Goal: Information Seeking & Learning: Learn about a topic

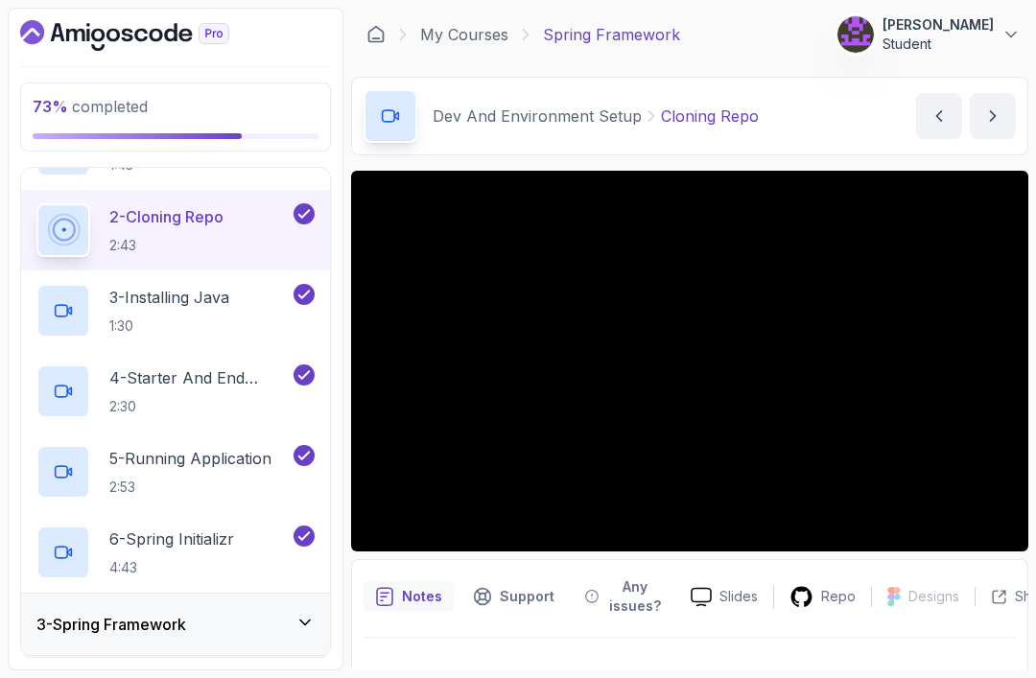
scroll to position [181, 0]
click at [186, 614] on h3 "3 - Spring Framework" at bounding box center [111, 625] width 150 height 23
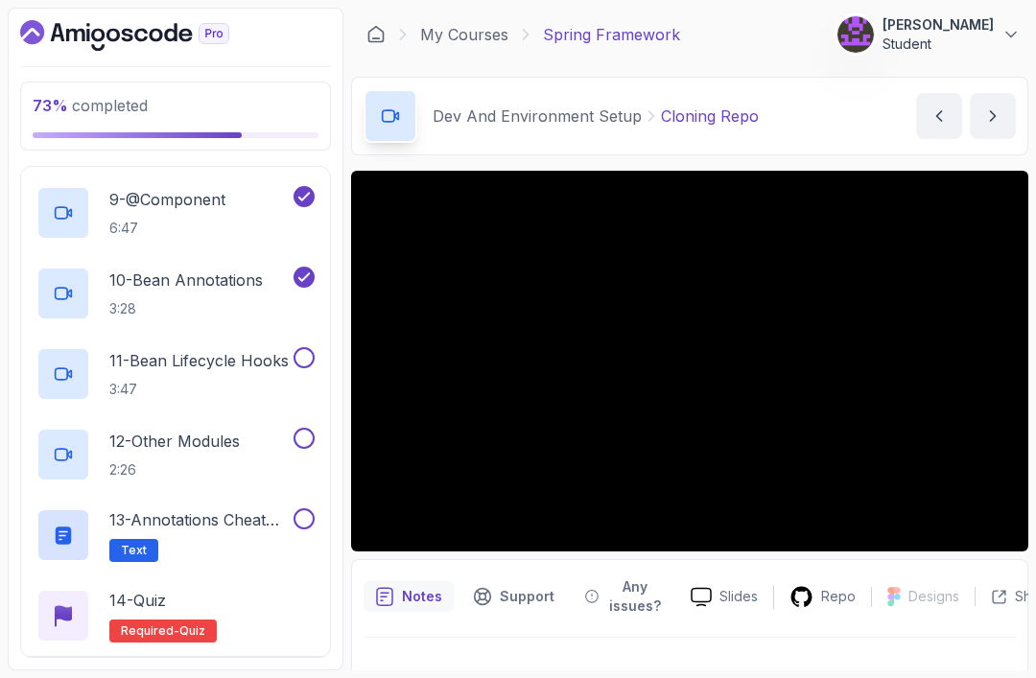
scroll to position [825, 0]
click at [200, 676] on div "4 - Outro" at bounding box center [175, 687] width 278 height 23
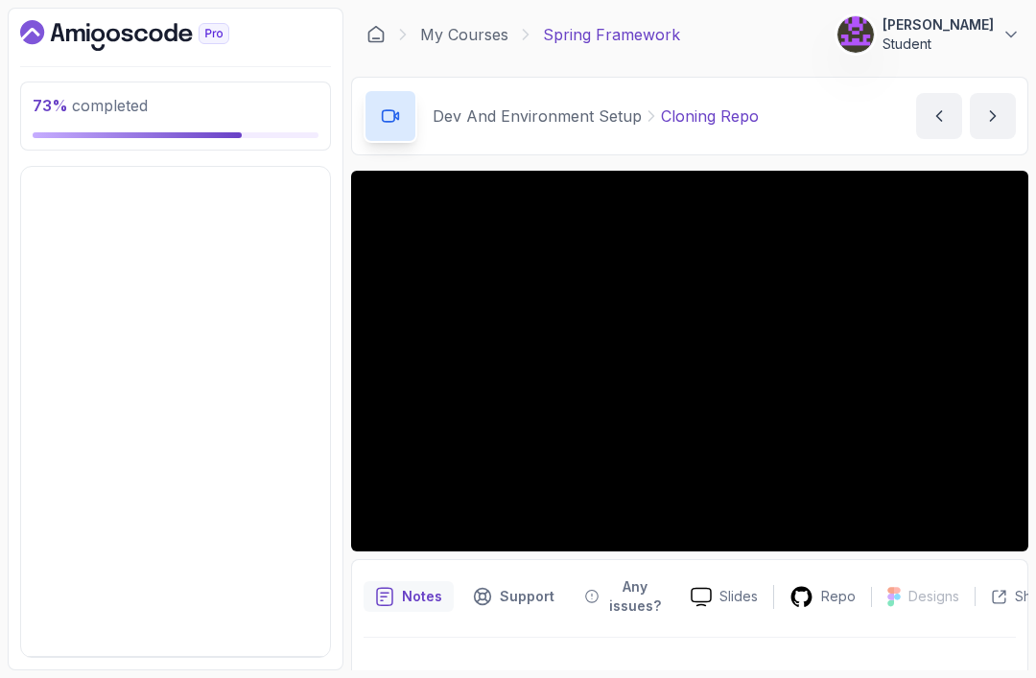
scroll to position [0, 0]
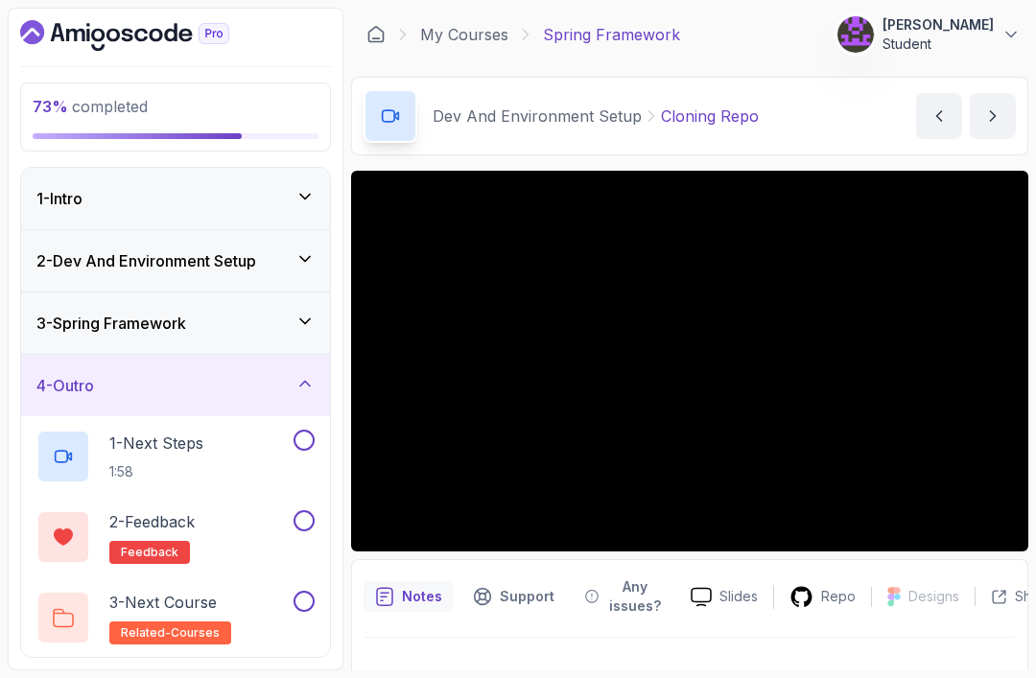
click at [222, 374] on div "4 - Outro" at bounding box center [175, 385] width 278 height 23
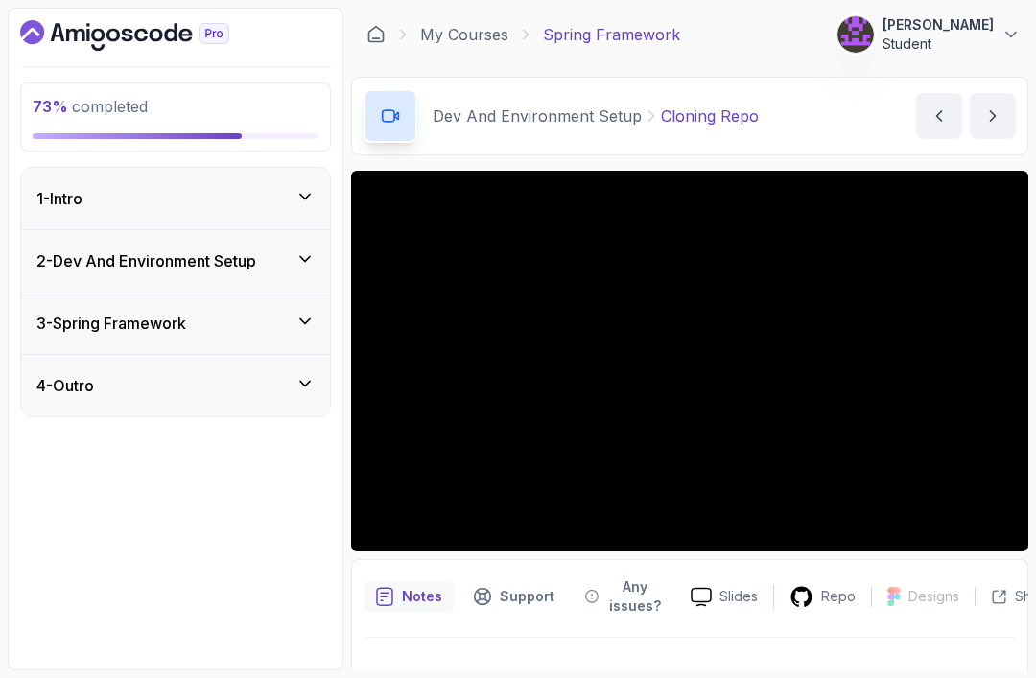
click at [198, 312] on div "3 - Spring Framework" at bounding box center [175, 323] width 278 height 23
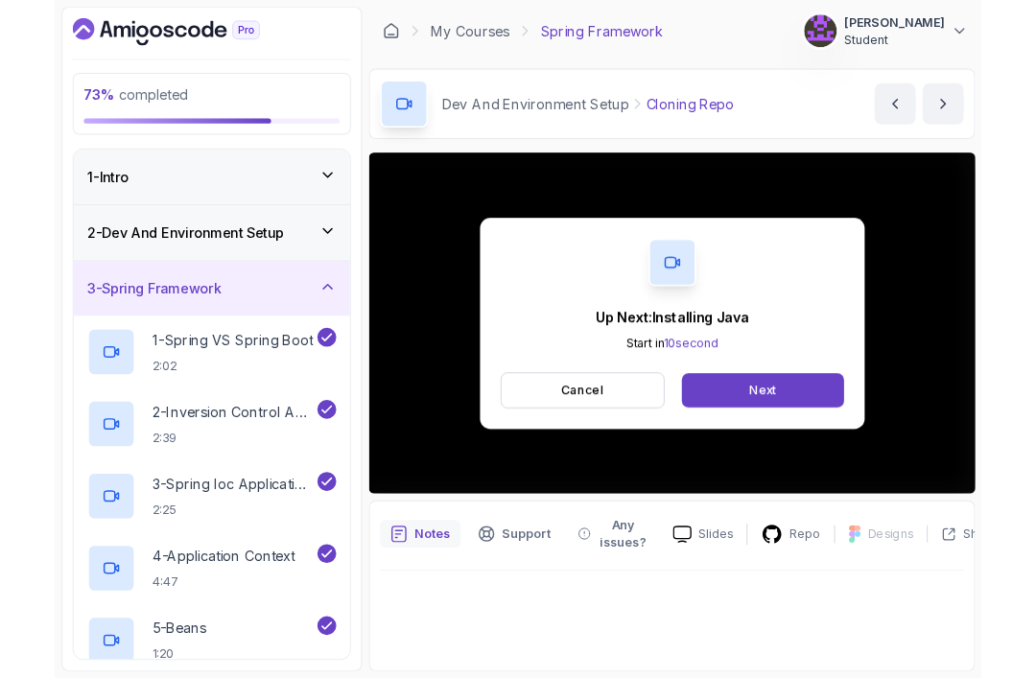
scroll to position [61, 0]
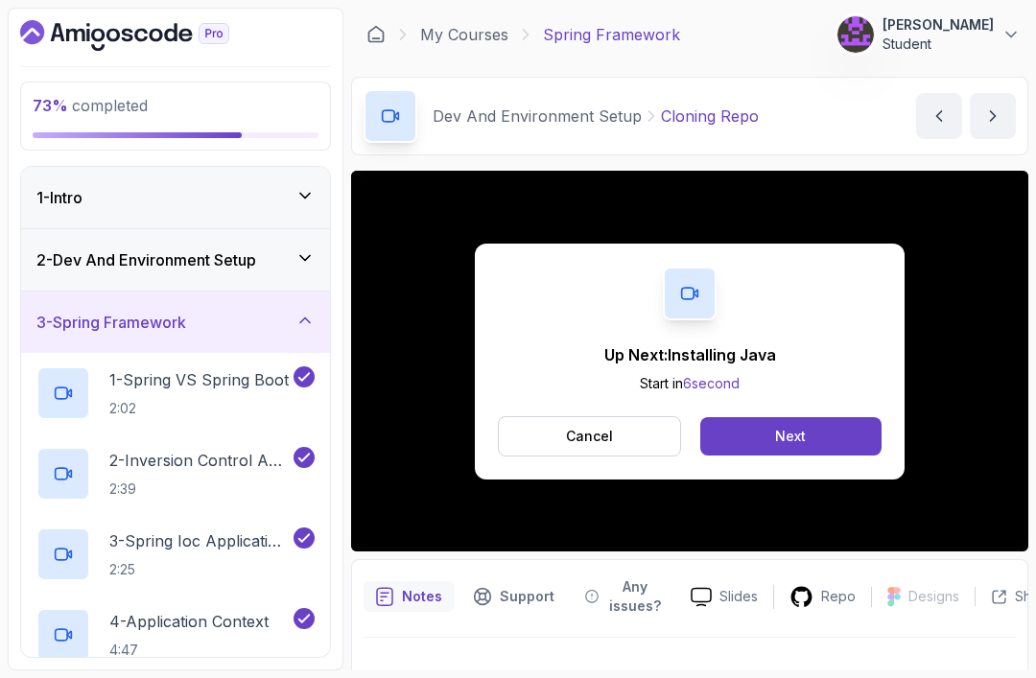
click at [789, 427] on div "Next" at bounding box center [790, 436] width 31 height 19
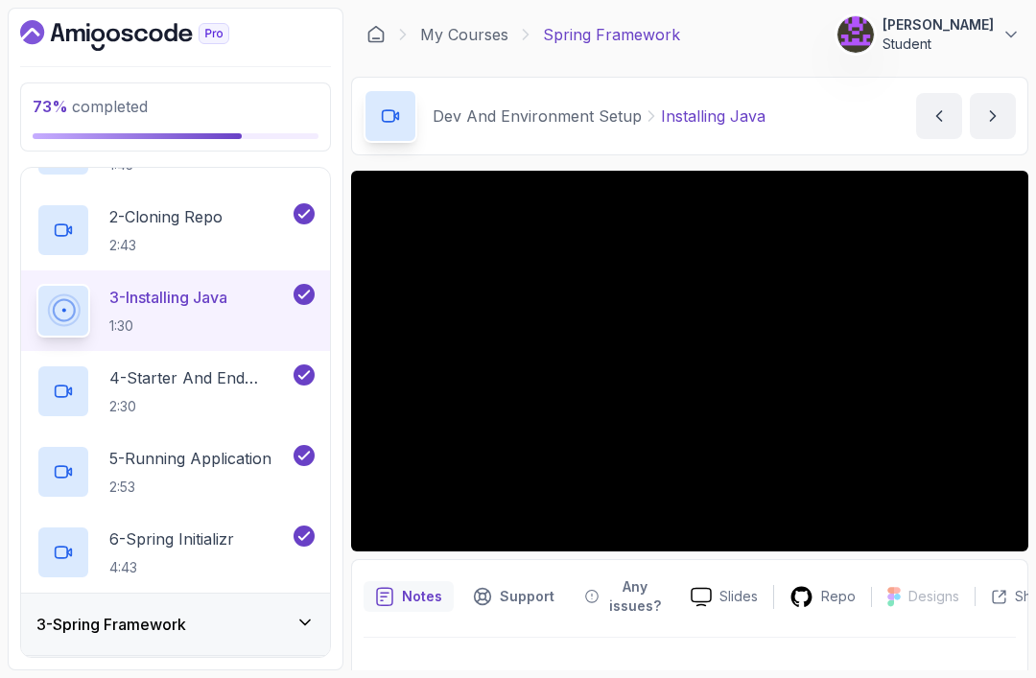
scroll to position [181, 0]
click at [203, 614] on div "3 - Spring Framework" at bounding box center [175, 625] width 278 height 23
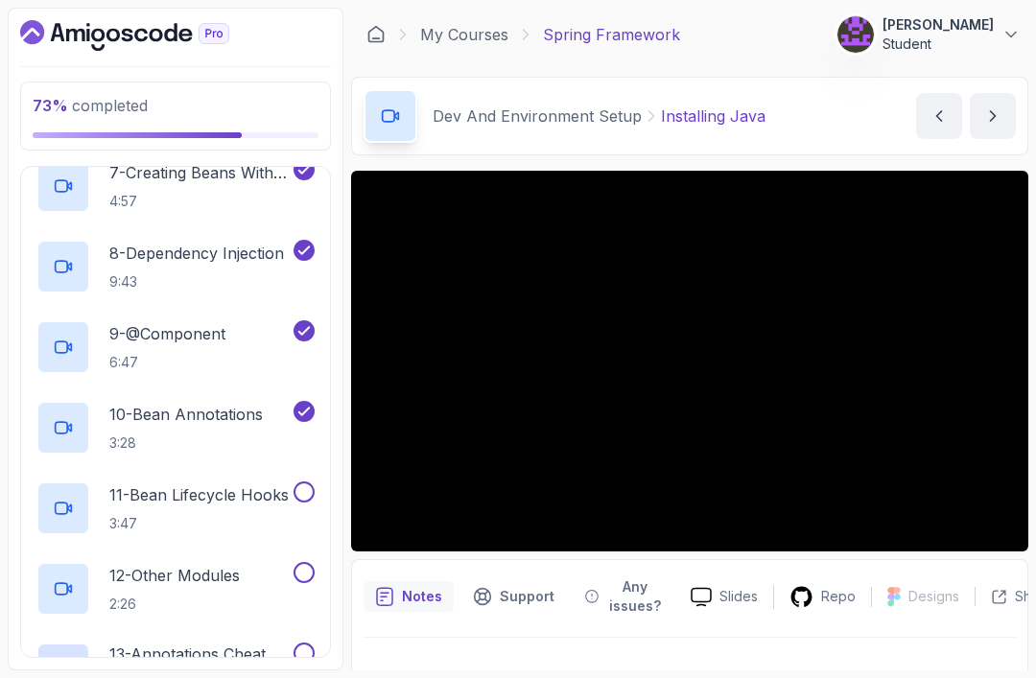
scroll to position [692, 0]
click at [217, 240] on p "8 - Dependency Injection" at bounding box center [196, 251] width 175 height 23
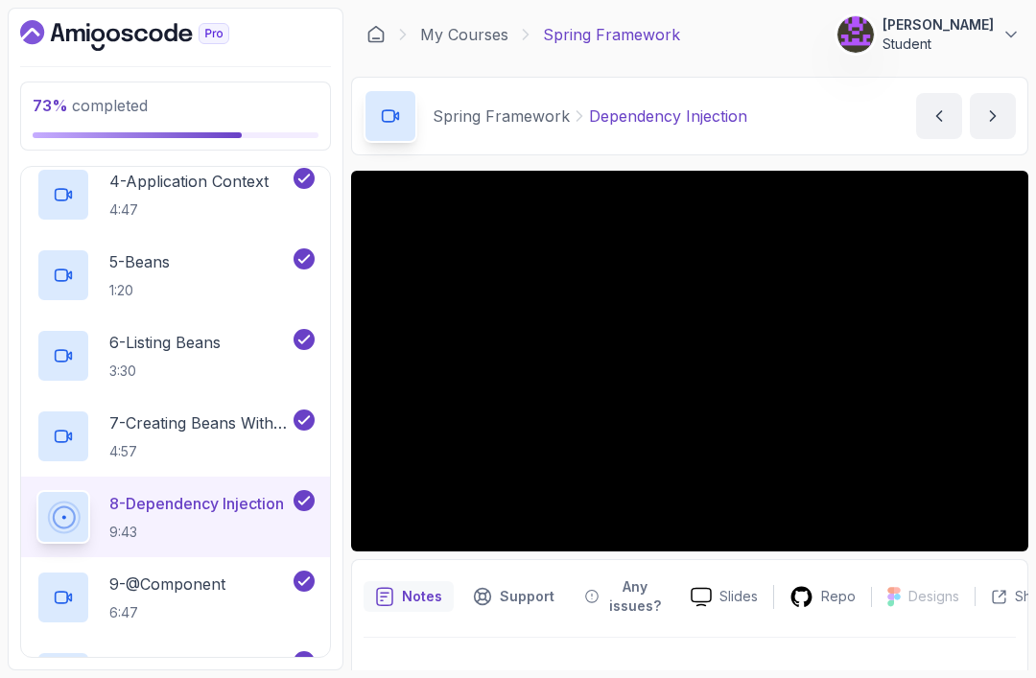
scroll to position [432, 0]
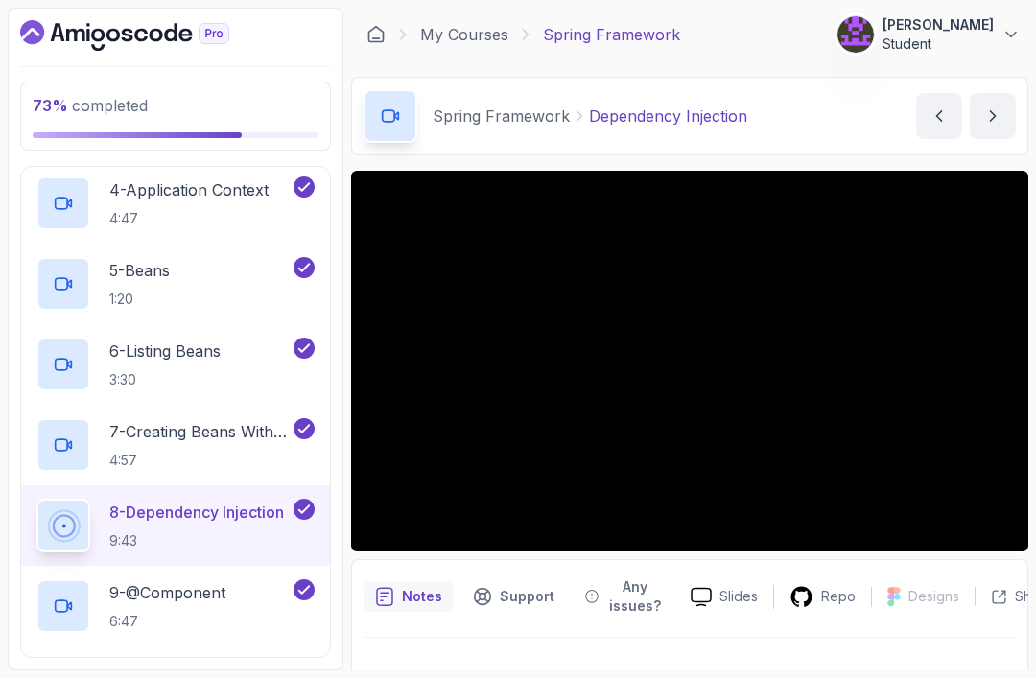
click at [196, 257] on div "5 - Beans 1:20" at bounding box center [162, 284] width 253 height 54
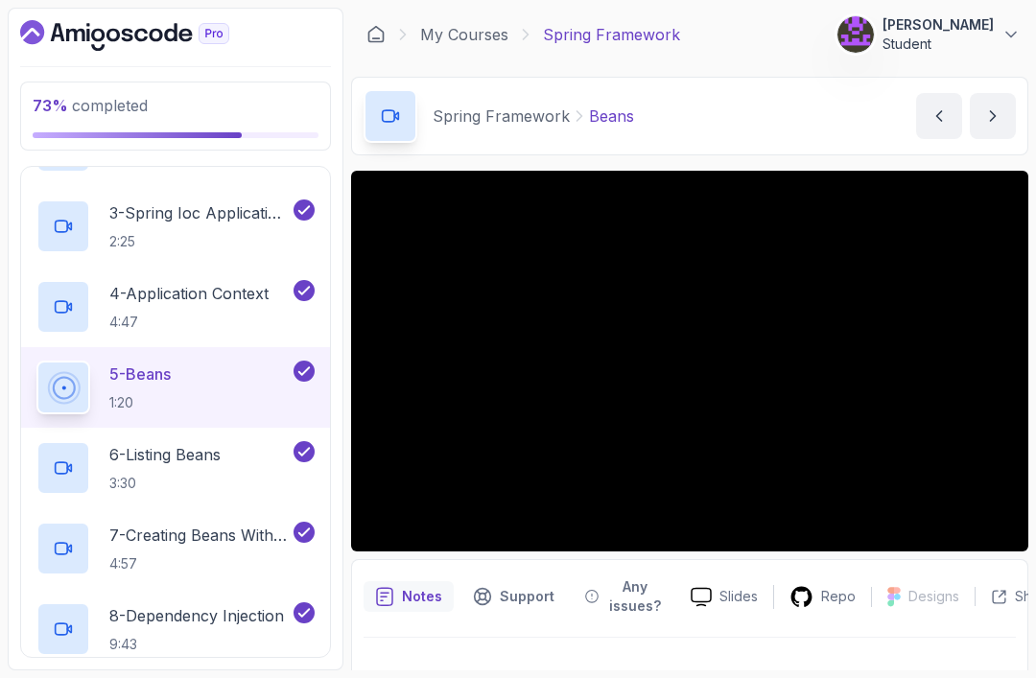
scroll to position [317, 0]
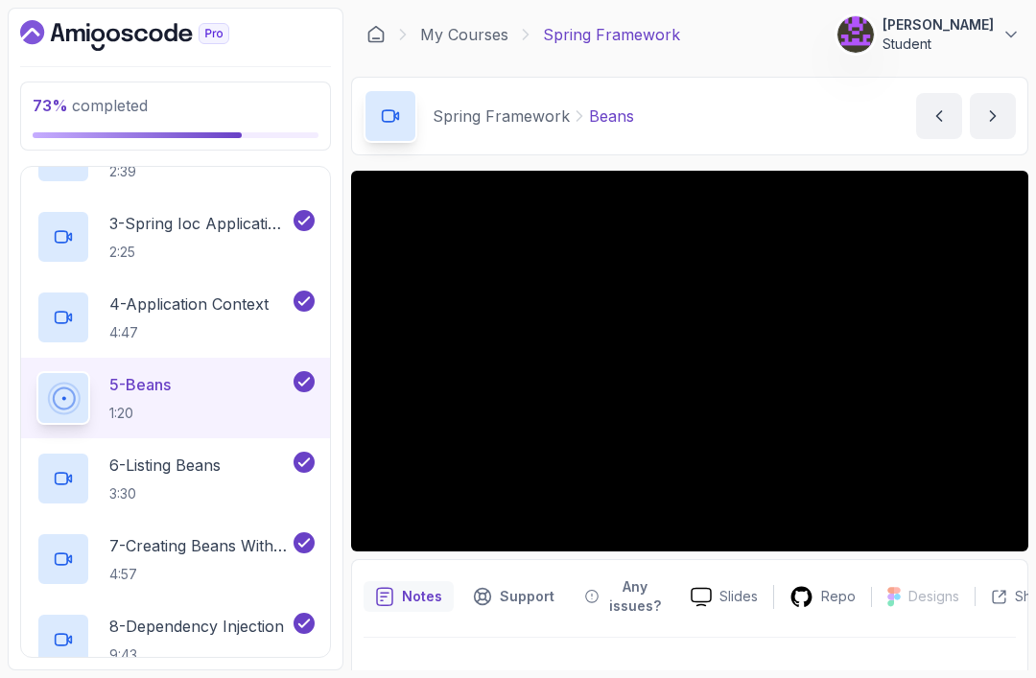
click at [237, 323] on p "4:47" at bounding box center [188, 332] width 159 height 19
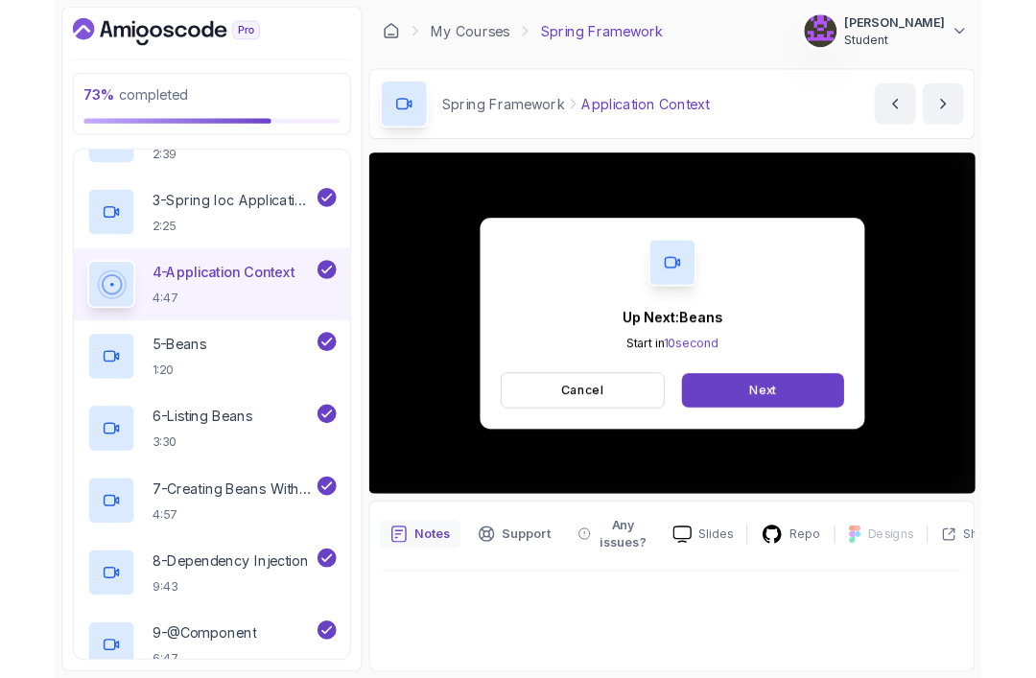
scroll to position [61, 0]
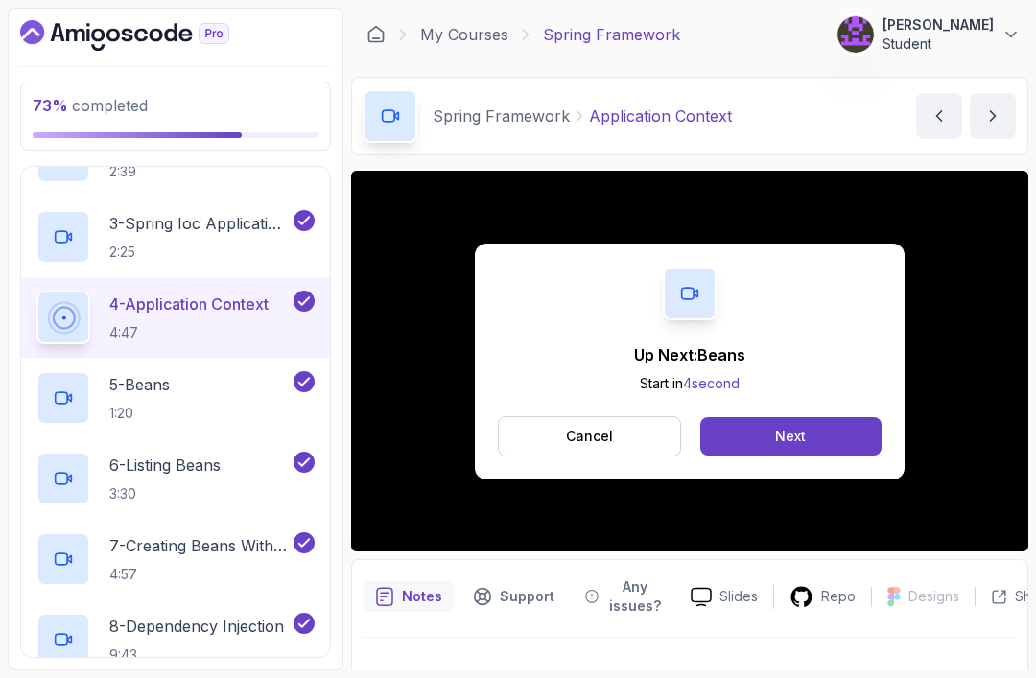
click at [800, 427] on div "Next" at bounding box center [790, 436] width 31 height 19
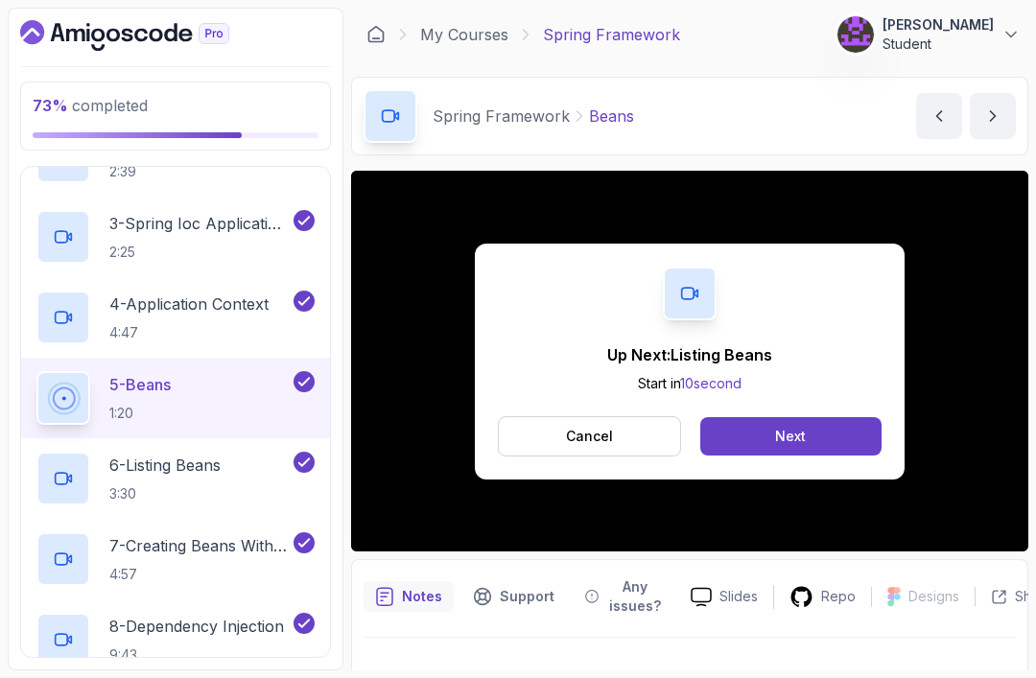
scroll to position [61, 0]
click at [767, 417] on button "Next" at bounding box center [790, 436] width 181 height 38
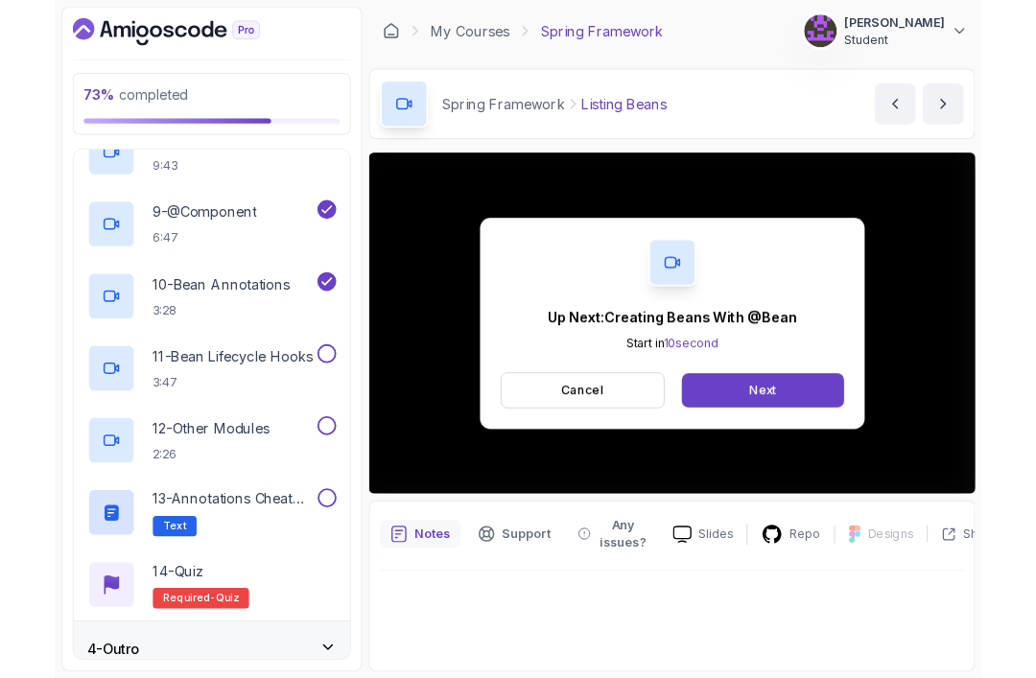
scroll to position [61, 0]
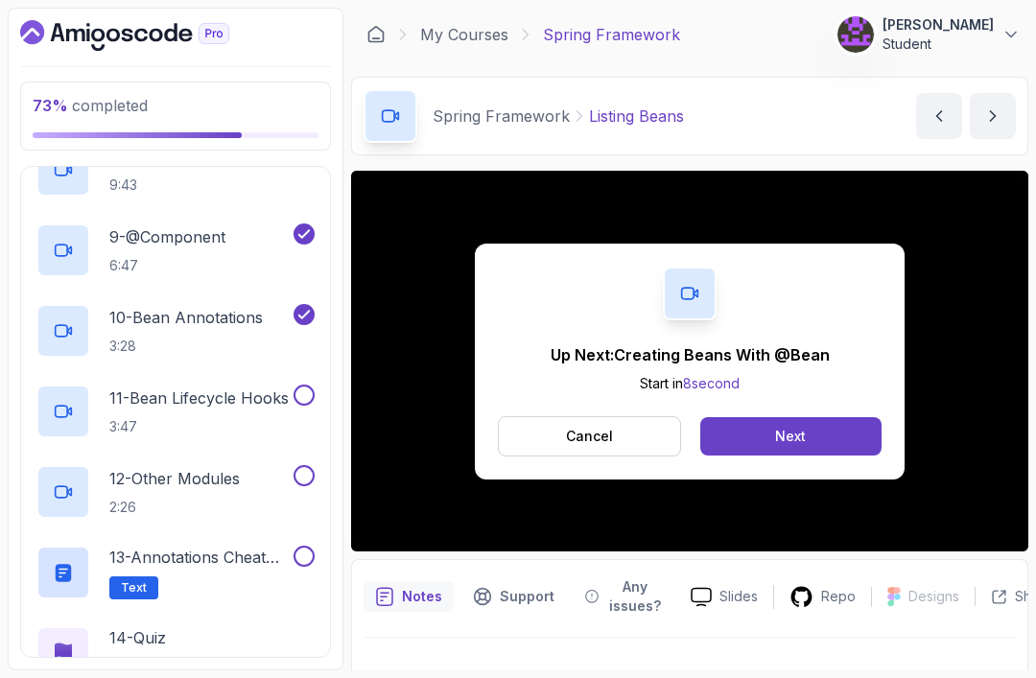
click at [793, 427] on div "Next" at bounding box center [790, 436] width 31 height 19
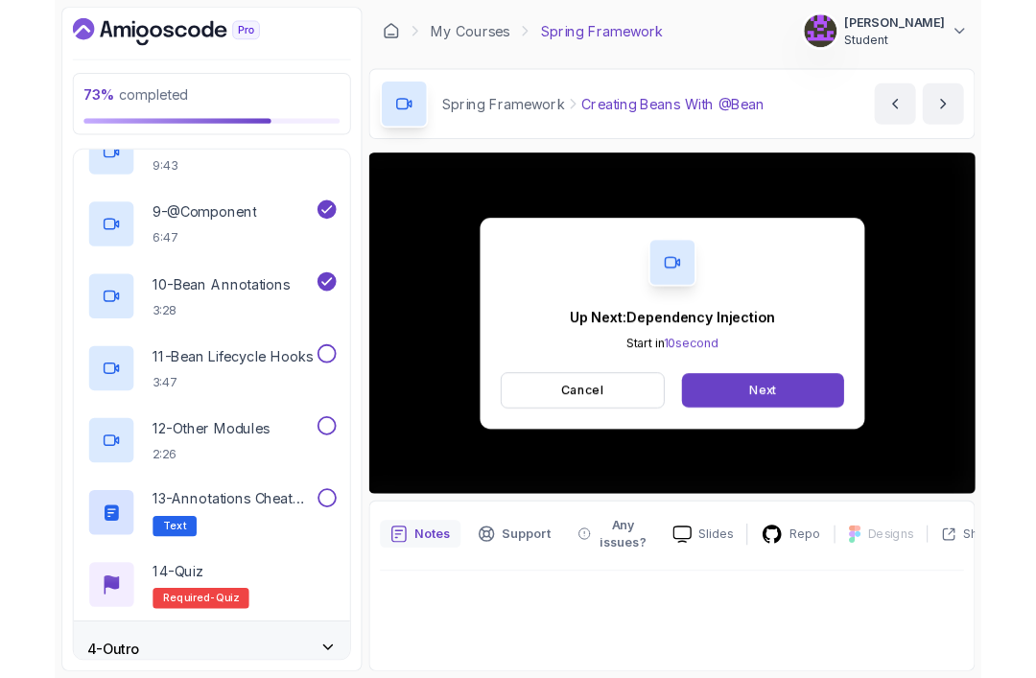
scroll to position [61, 0]
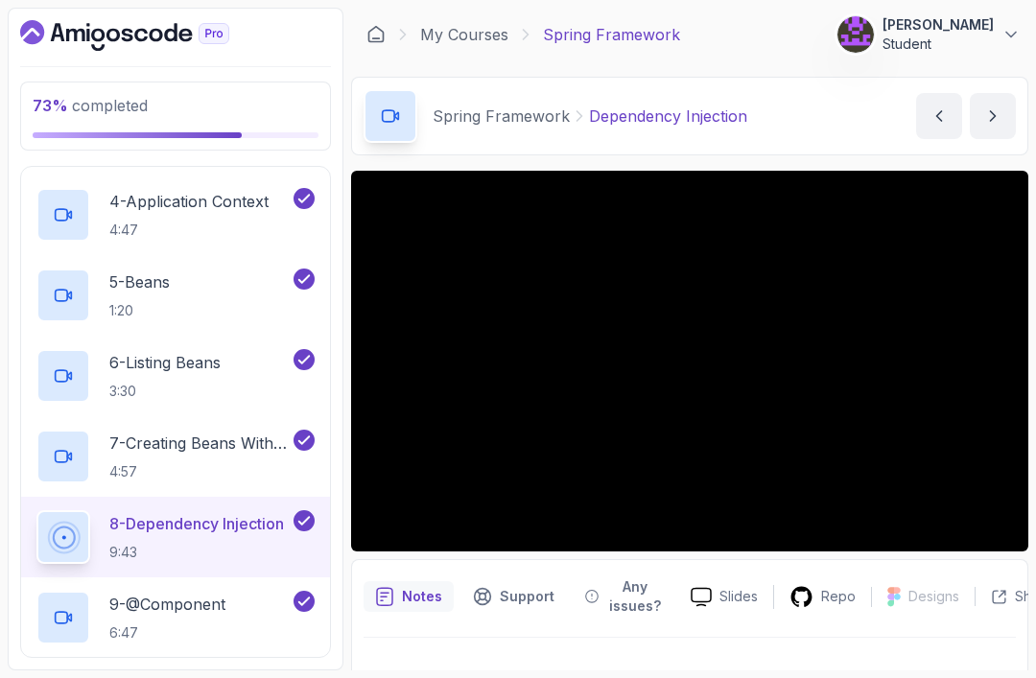
scroll to position [419, 0]
click at [182, 352] on p "6 - Listing Beans" at bounding box center [164, 363] width 111 height 23
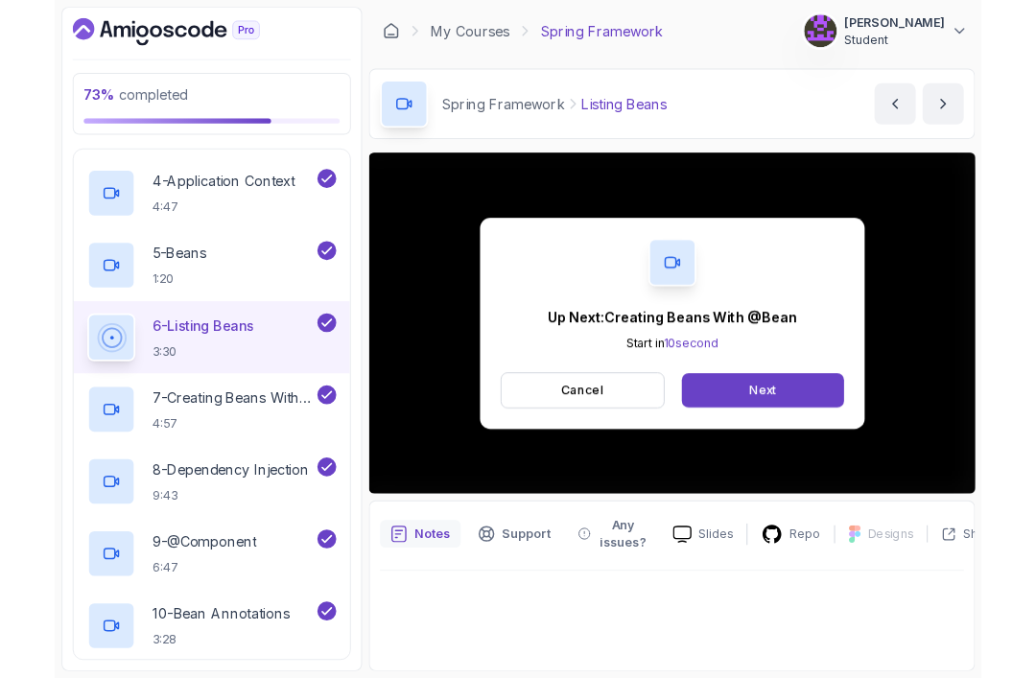
scroll to position [61, 0]
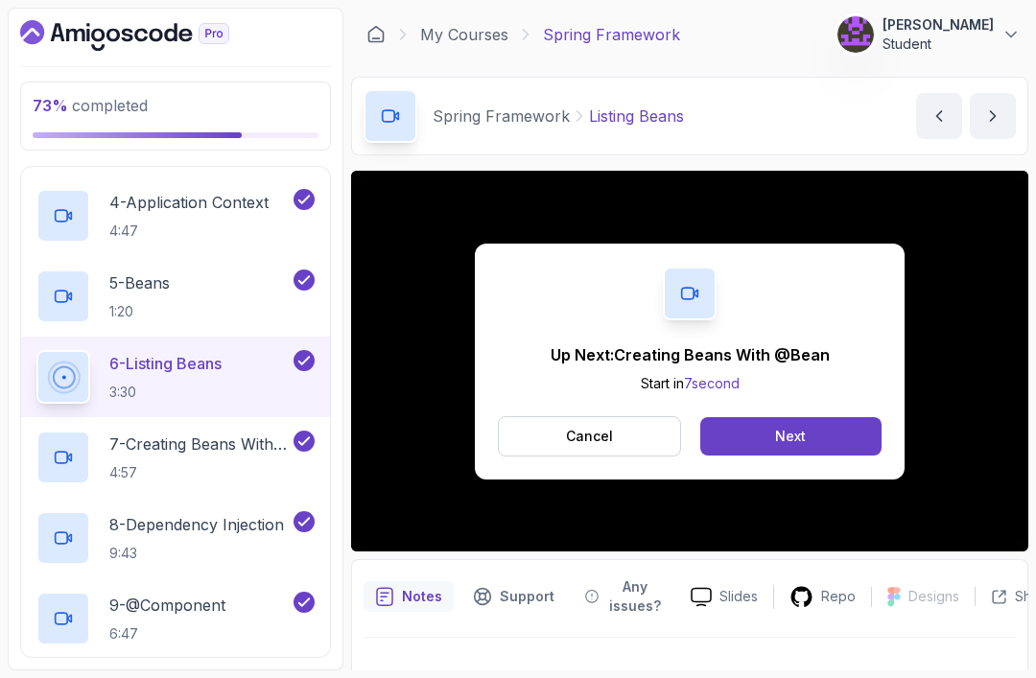
click at [167, 463] on p "4:57" at bounding box center [199, 472] width 180 height 19
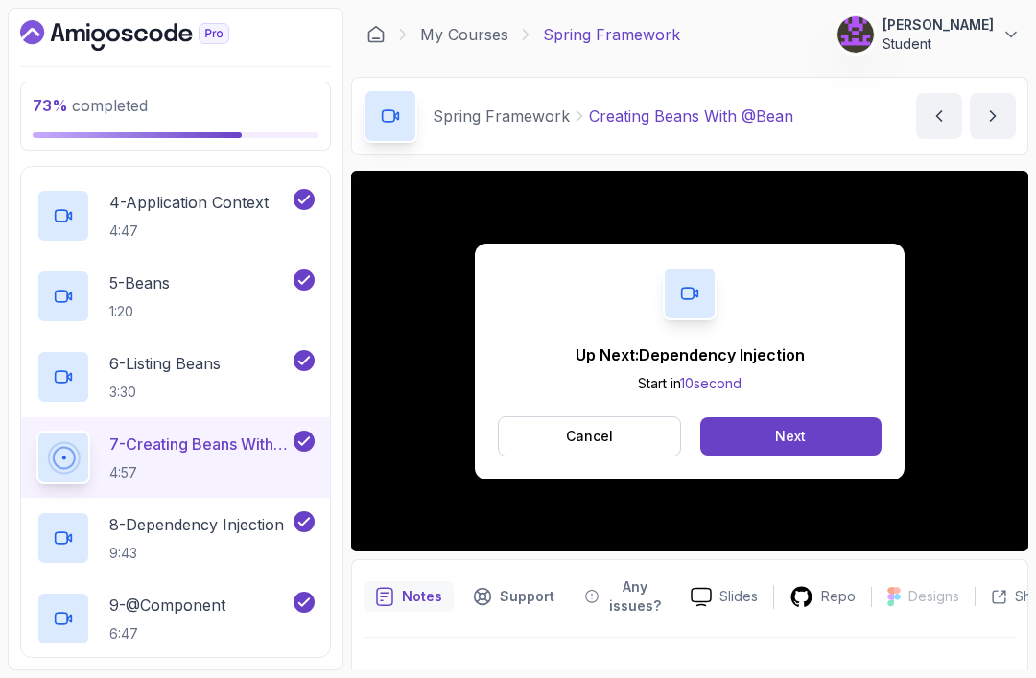
scroll to position [61, 0]
click at [781, 427] on div "Next" at bounding box center [790, 436] width 31 height 19
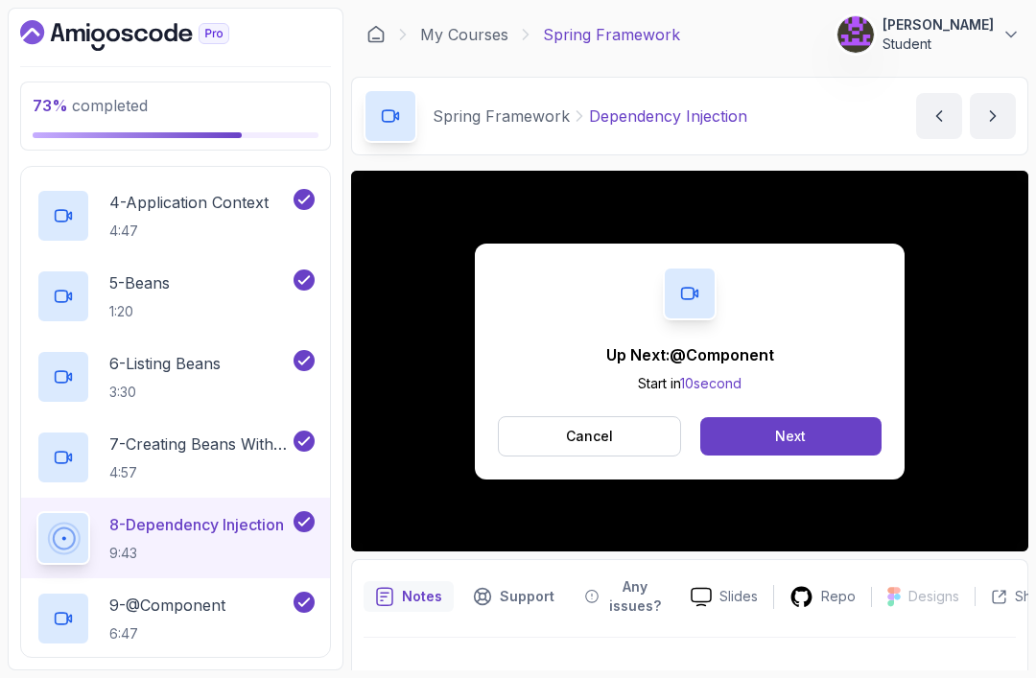
scroll to position [61, 0]
click at [802, 427] on div "Next" at bounding box center [790, 436] width 31 height 19
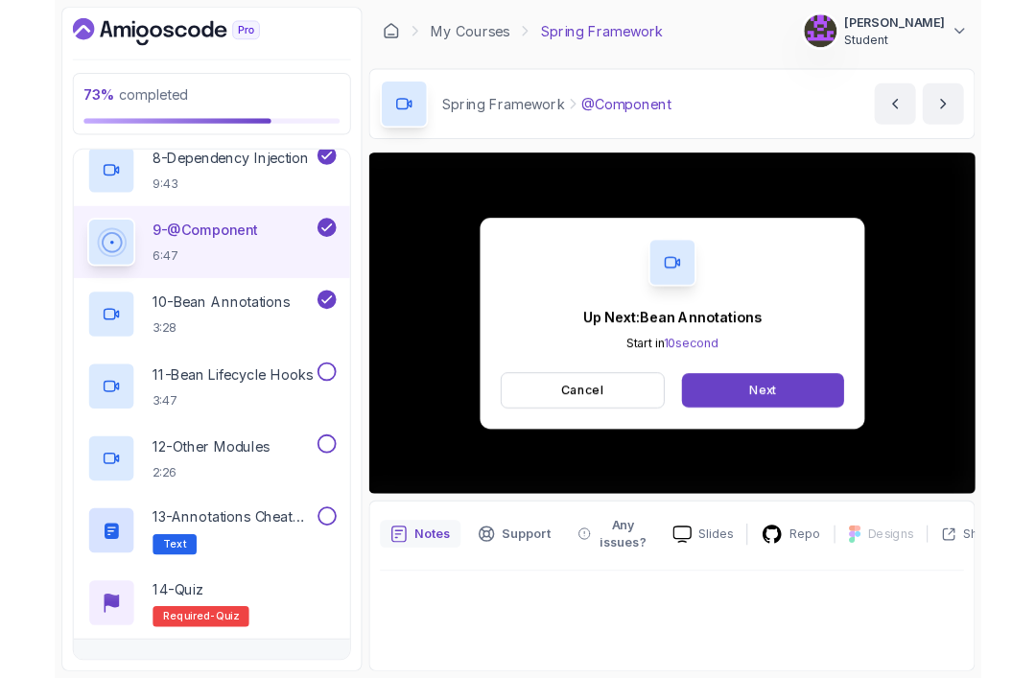
scroll to position [61, 0]
